Goal: Find specific page/section: Find specific page/section

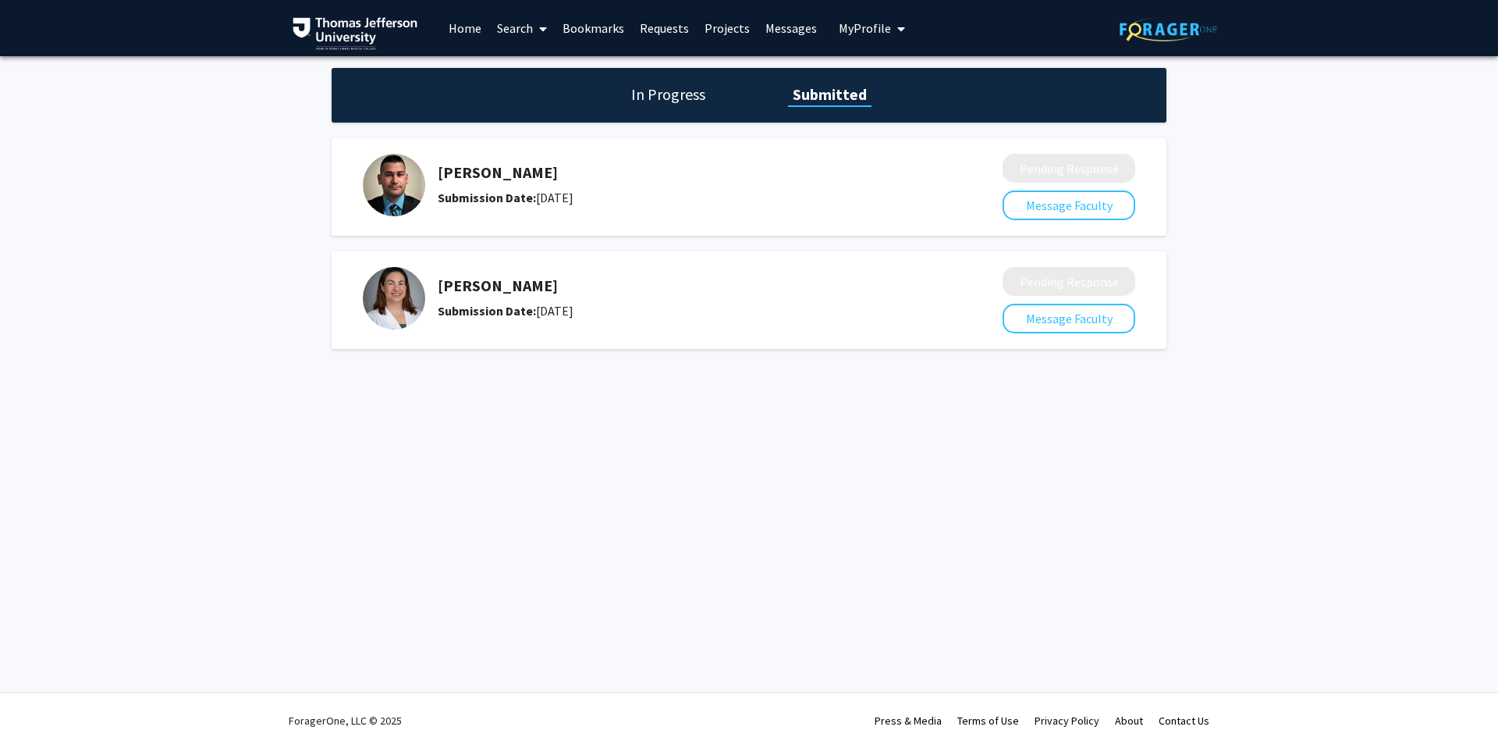
click at [428, 181] on div "[PERSON_NAME] Submission Date: [DATE]" at bounding box center [672, 185] width 618 height 62
click at [539, 30] on icon at bounding box center [543, 29] width 8 height 12
click at [542, 69] on span "Faculty/Staff" at bounding box center [546, 71] width 115 height 31
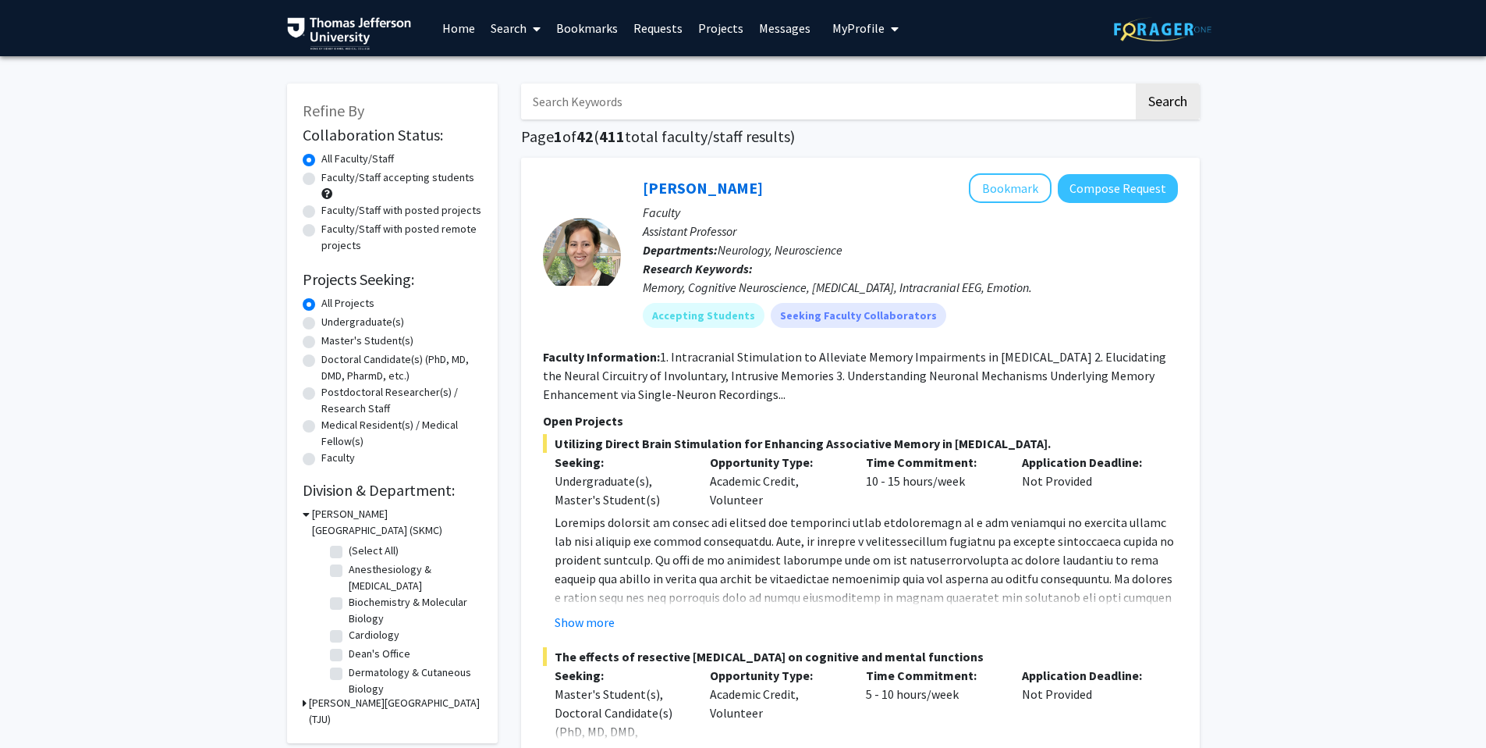
click at [600, 105] on input "Search Keywords" at bounding box center [827, 101] width 613 height 36
type input "[PERSON_NAME]"
click at [1166, 90] on button "Search" at bounding box center [1168, 101] width 64 height 36
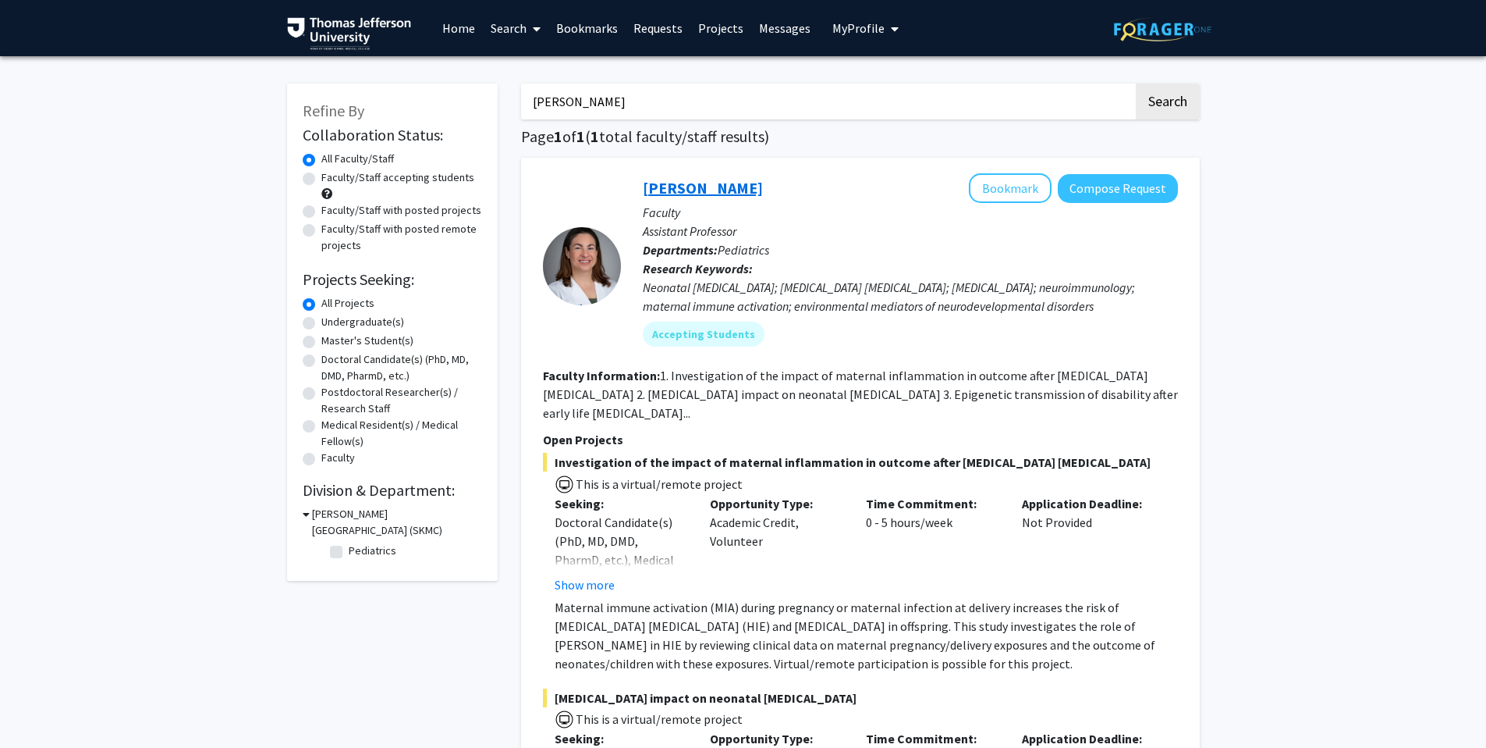
click at [750, 188] on link "[PERSON_NAME]" at bounding box center [703, 188] width 120 height 20
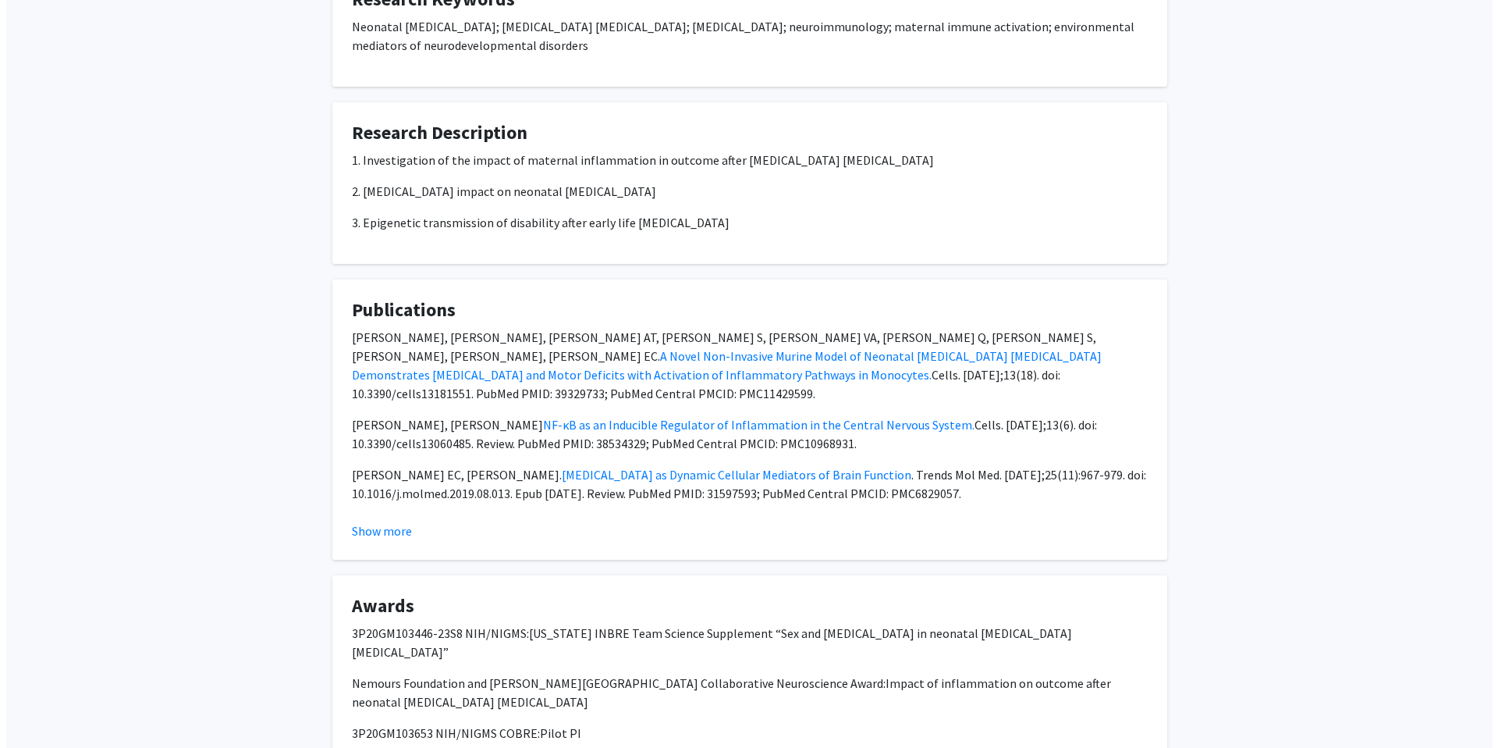
scroll to position [1632, 0]
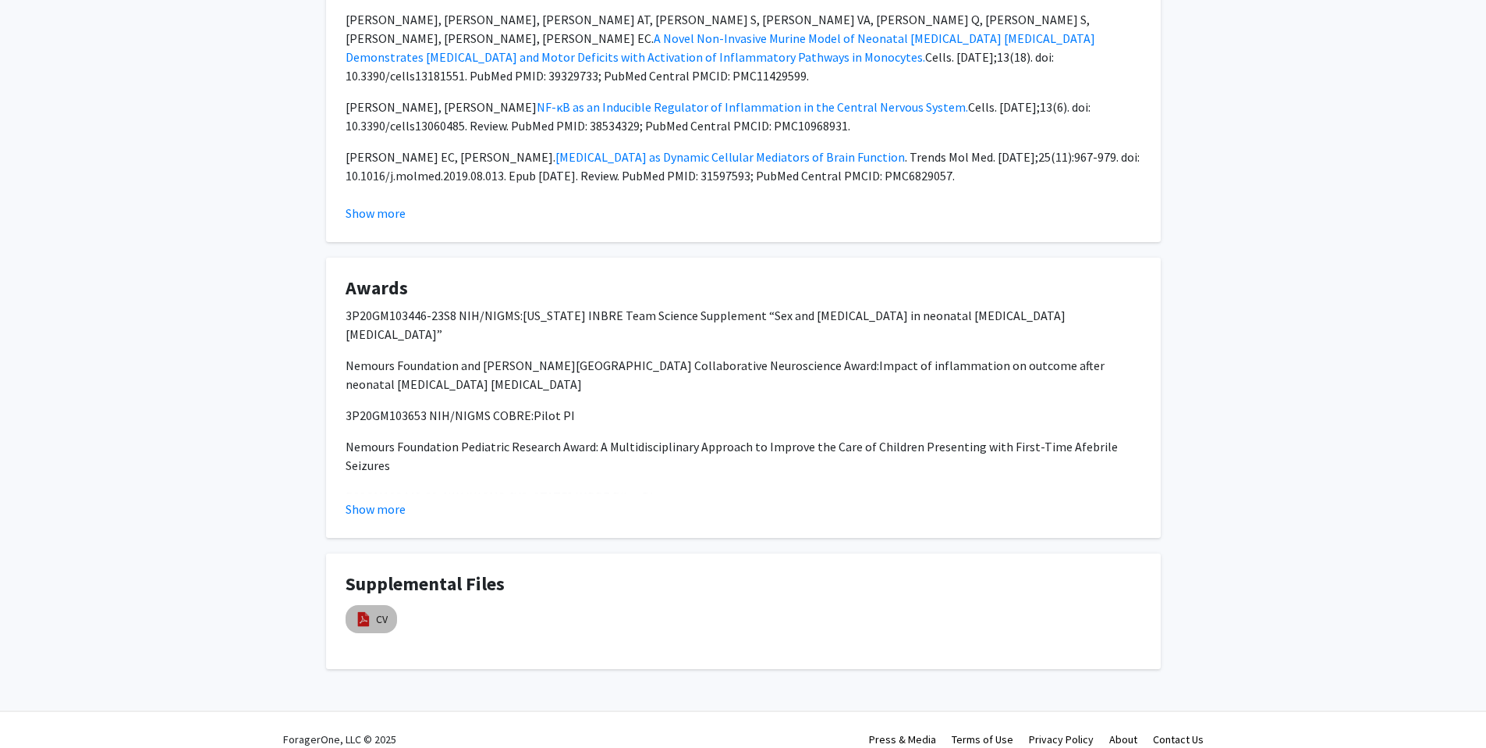
click at [364, 610] on img at bounding box center [363, 618] width 17 height 17
click at [375, 609] on mat-chip "CV" at bounding box center [371, 619] width 51 height 28
click at [382, 611] on link "CV" at bounding box center [382, 619] width 12 height 16
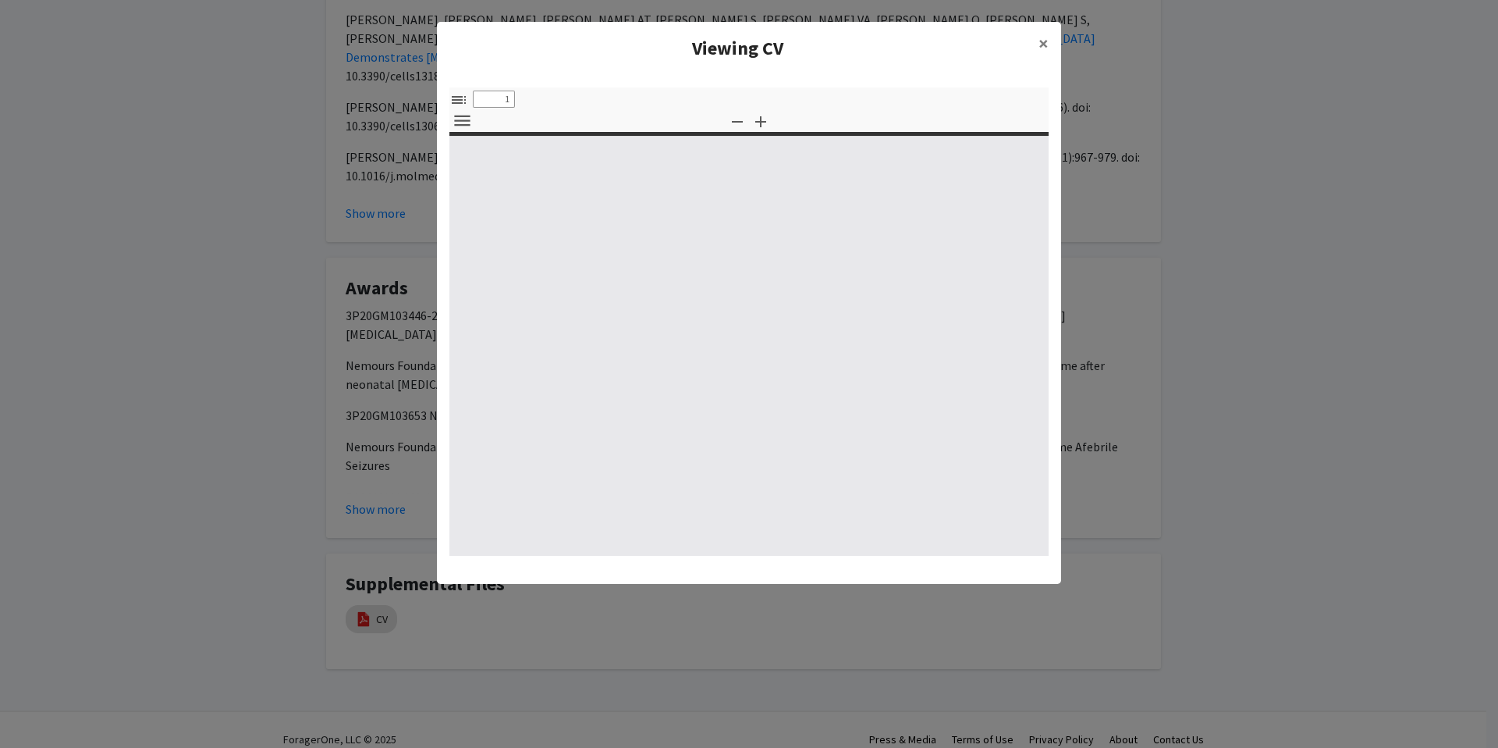
select select "custom"
type input "0"
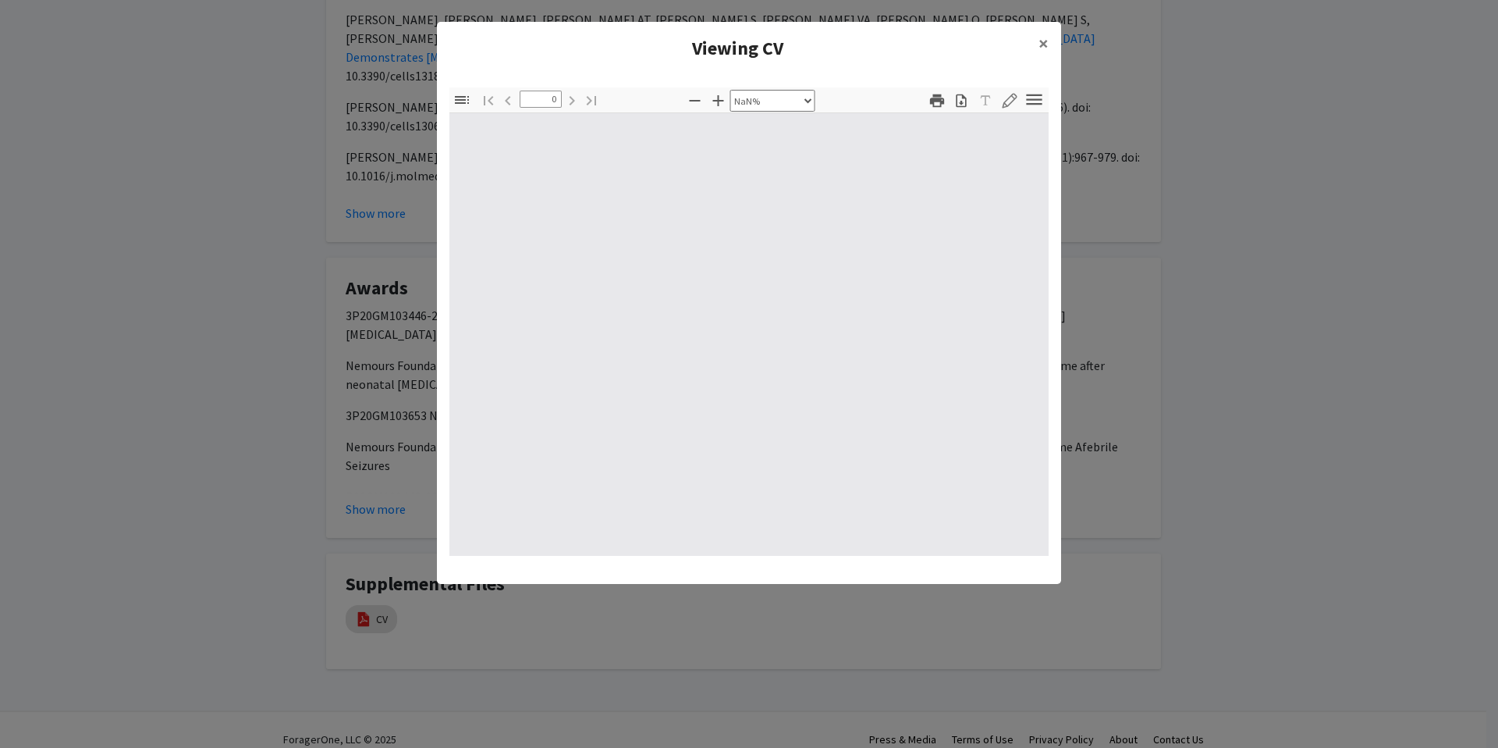
select select "auto"
type input "1"
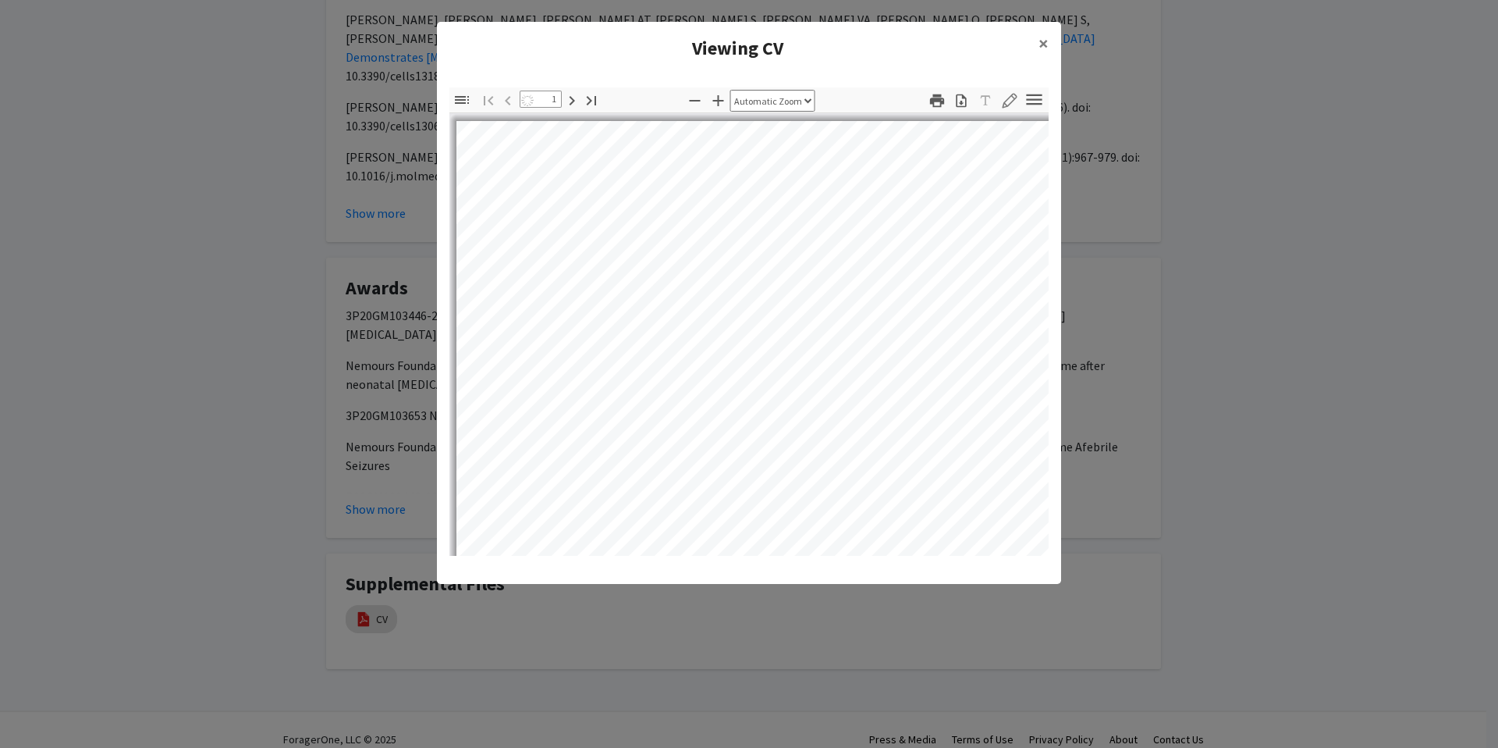
select select "auto"
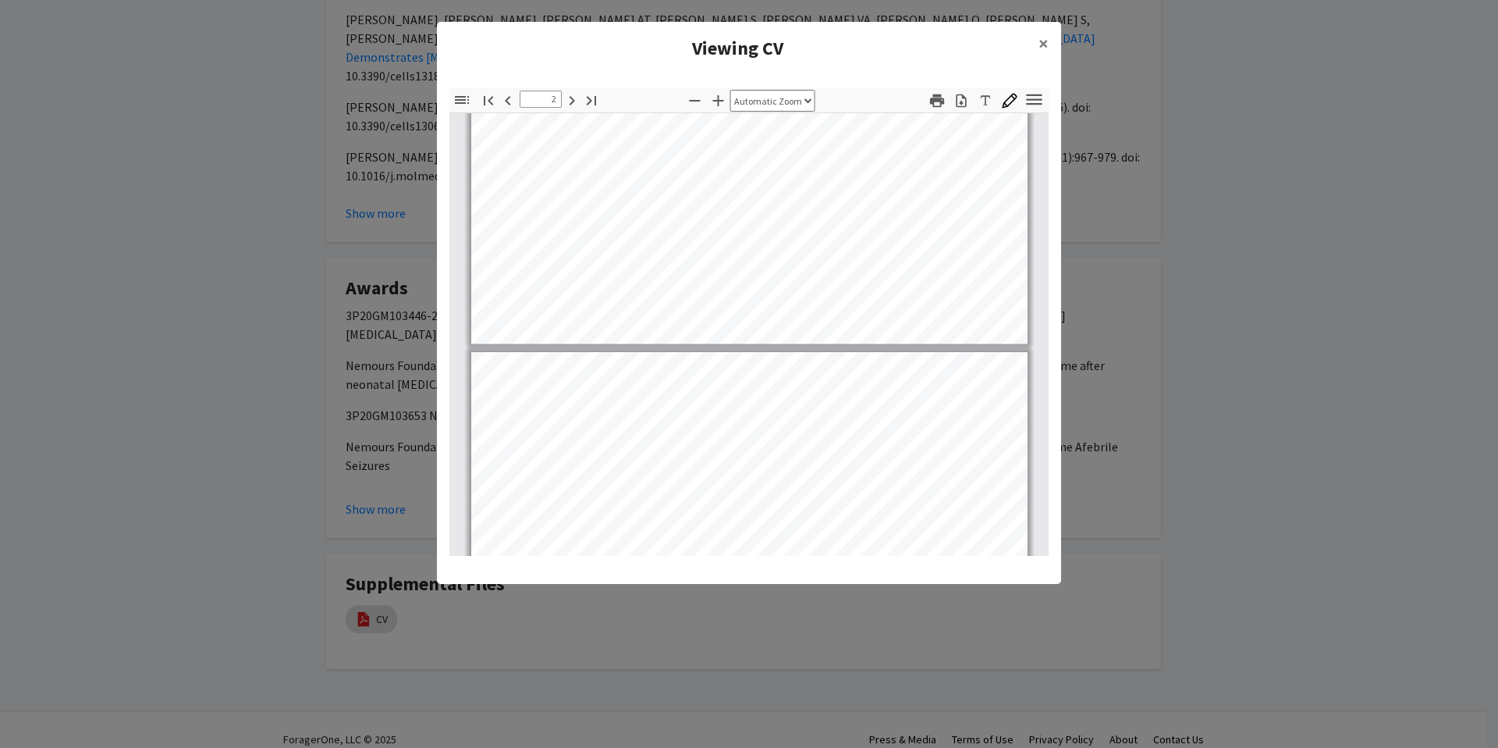
scroll to position [265, 0]
type input "1"
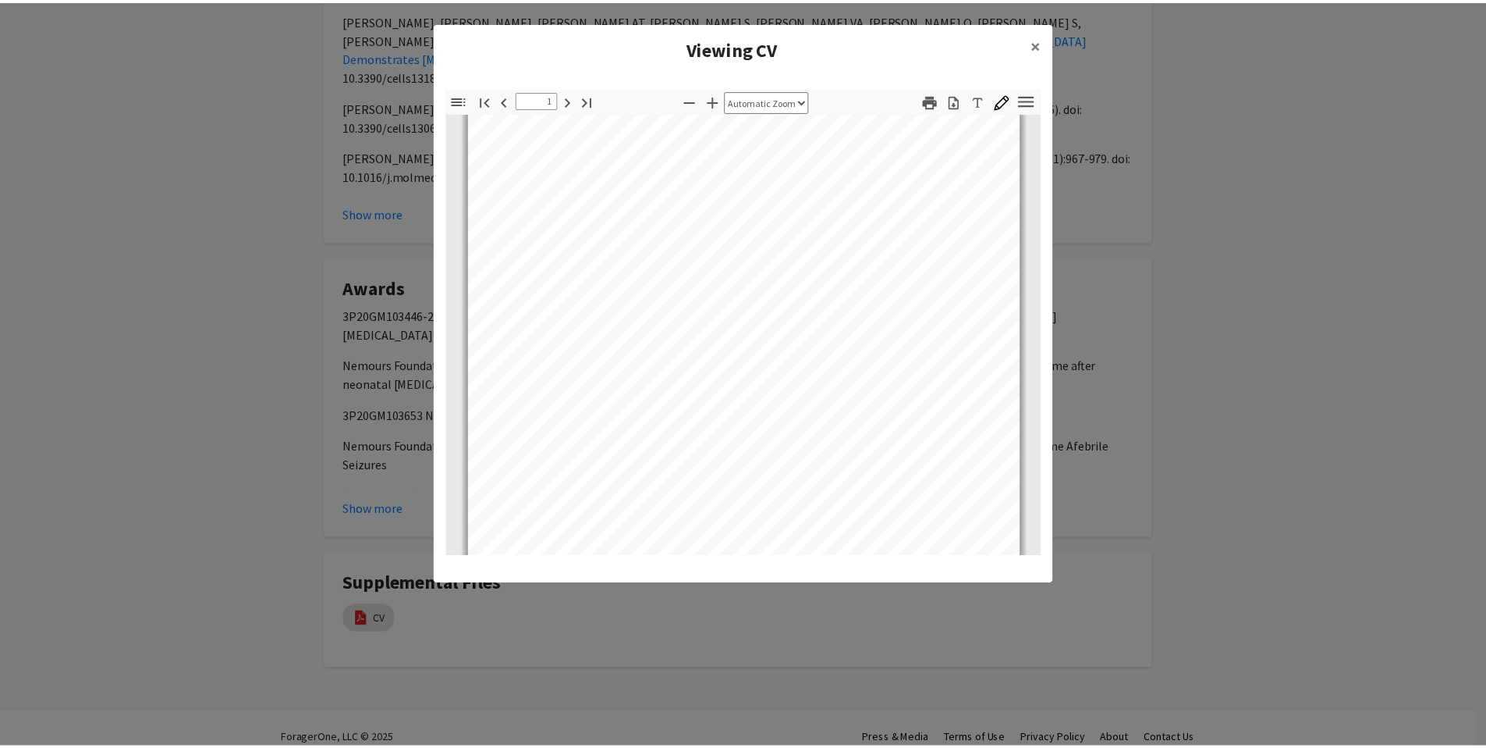
scroll to position [0, 0]
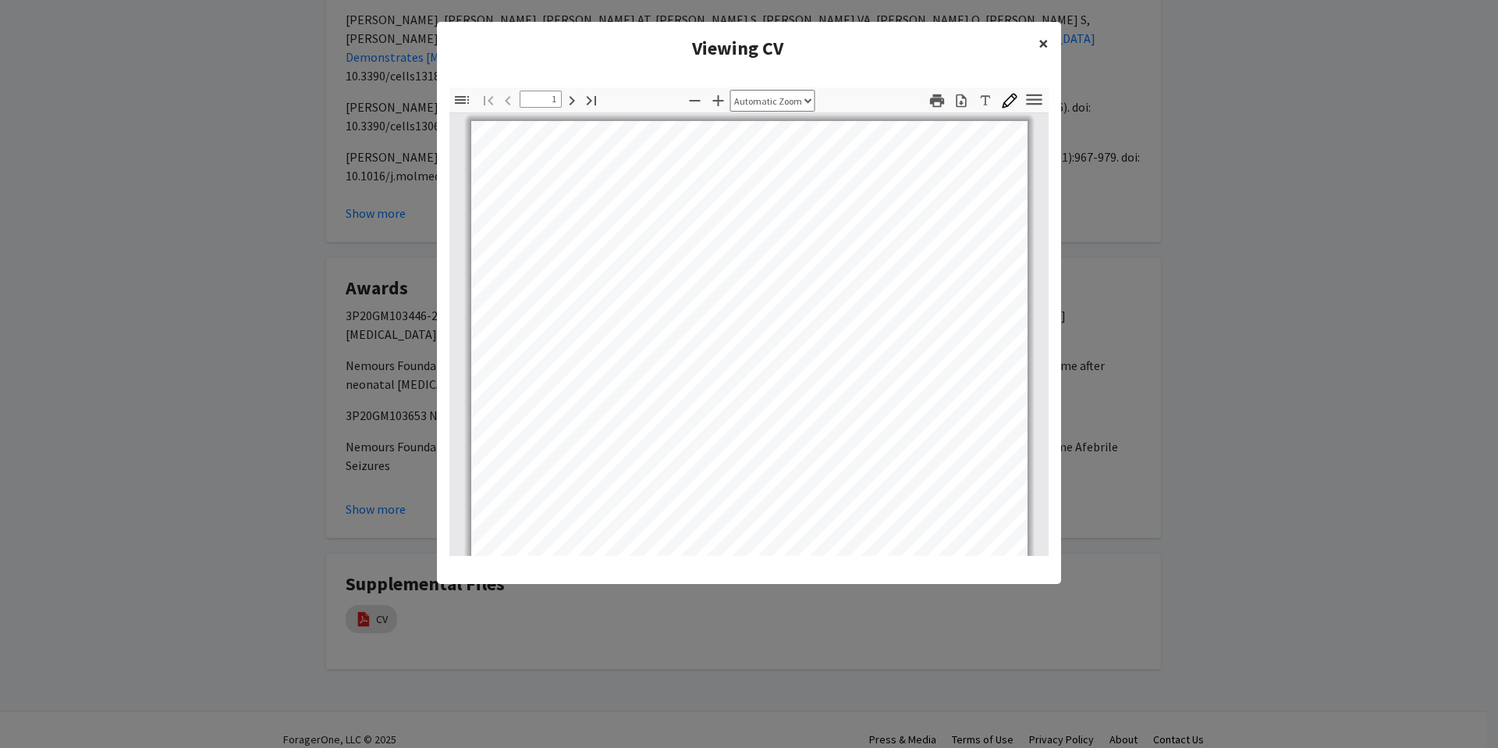
click at [1039, 41] on span "×" at bounding box center [1044, 43] width 10 height 24
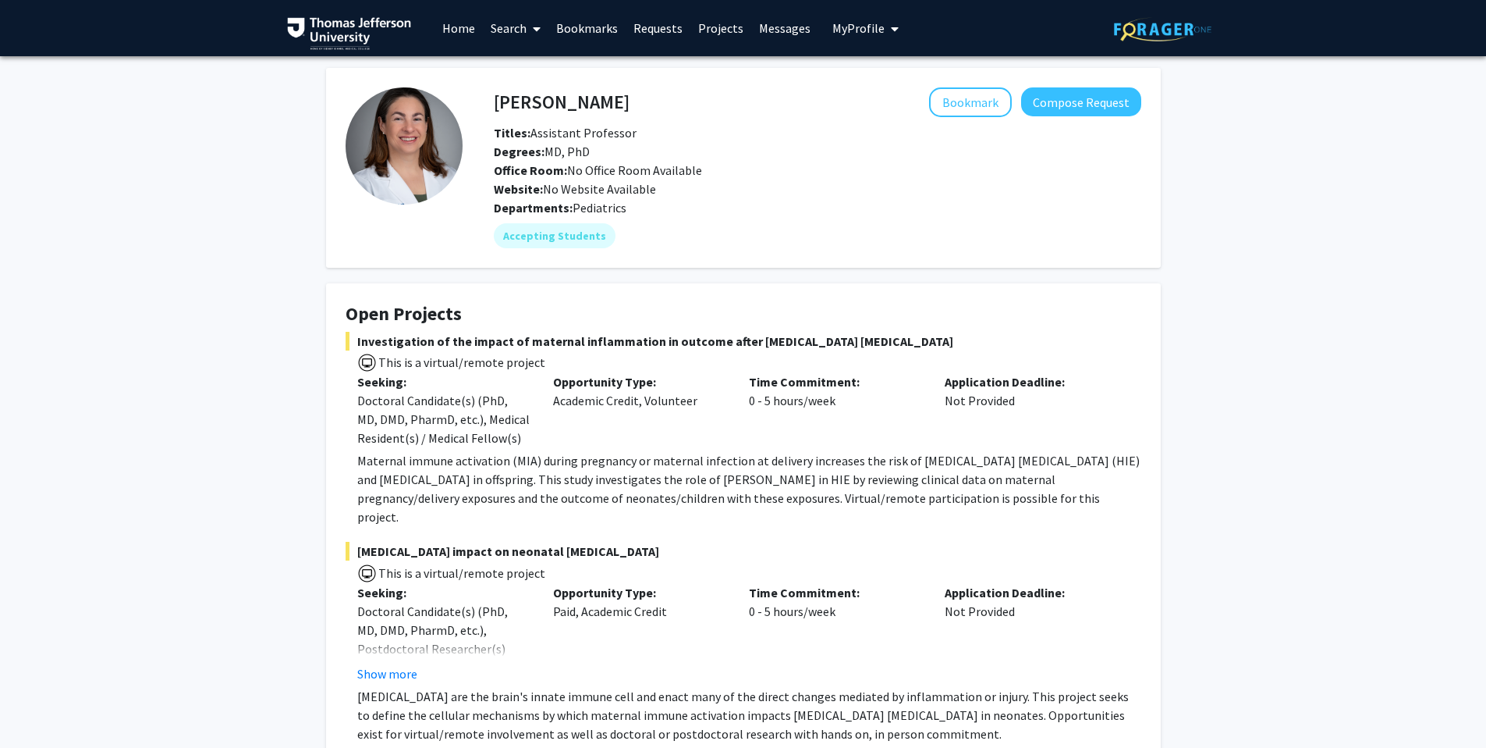
click at [522, 26] on link "Search" at bounding box center [516, 28] width 66 height 55
click at [725, 30] on link "Projects" at bounding box center [721, 28] width 61 height 55
